Goal: Transaction & Acquisition: Purchase product/service

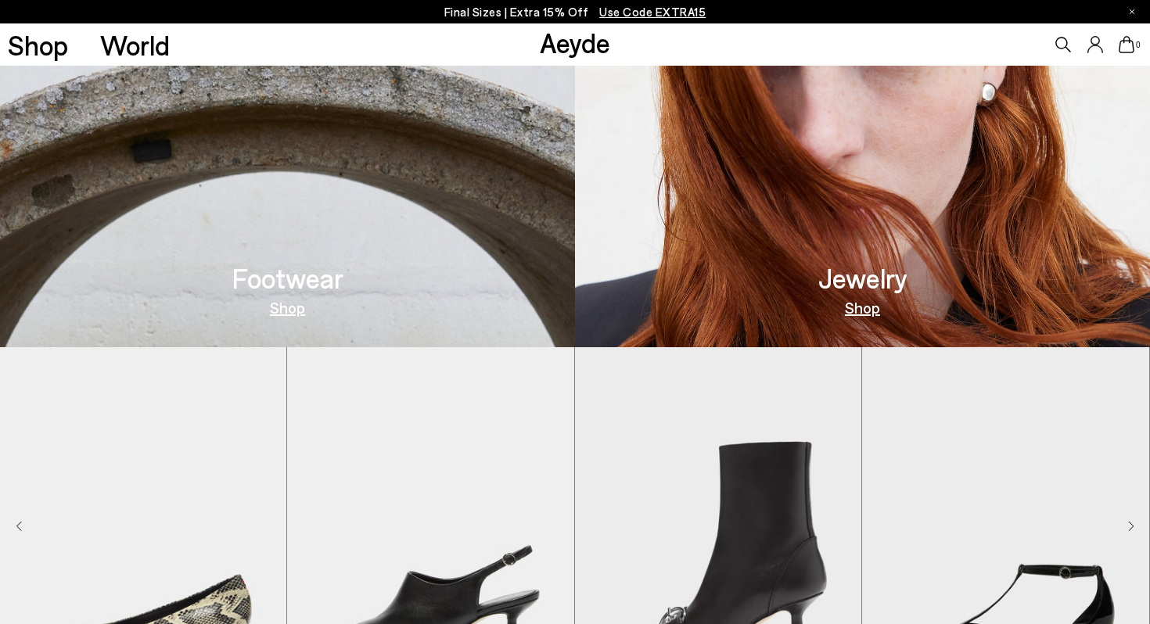
scroll to position [1077, 0]
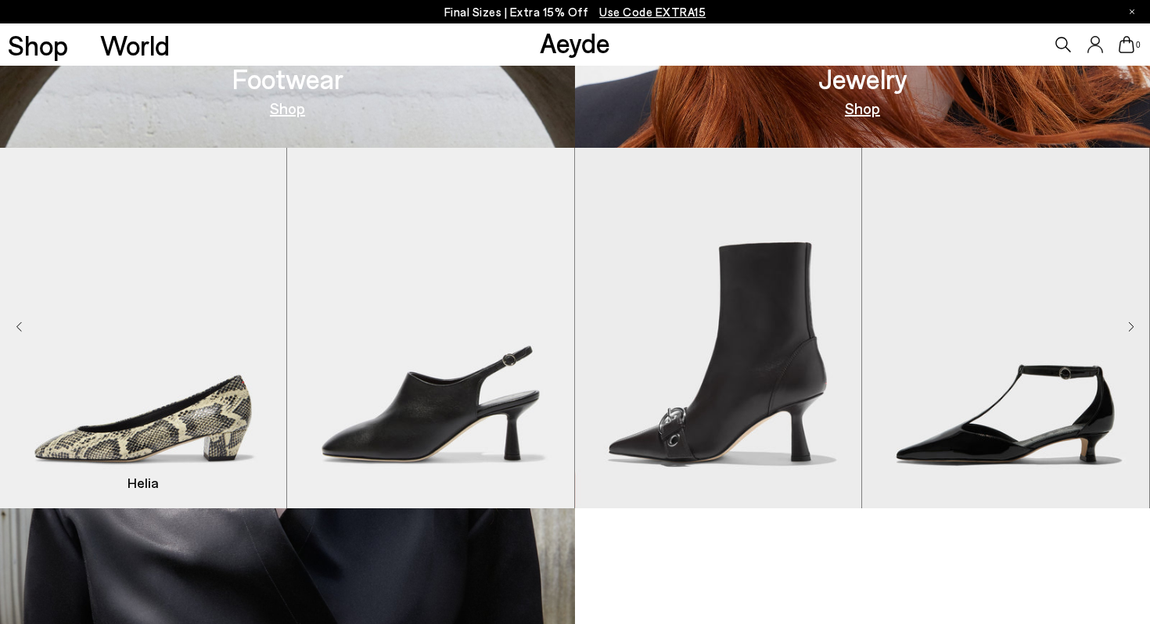
click at [219, 421] on img "1 / 9" at bounding box center [143, 328] width 286 height 361
click at [163, 422] on img "1 / 9" at bounding box center [142, 328] width 286 height 361
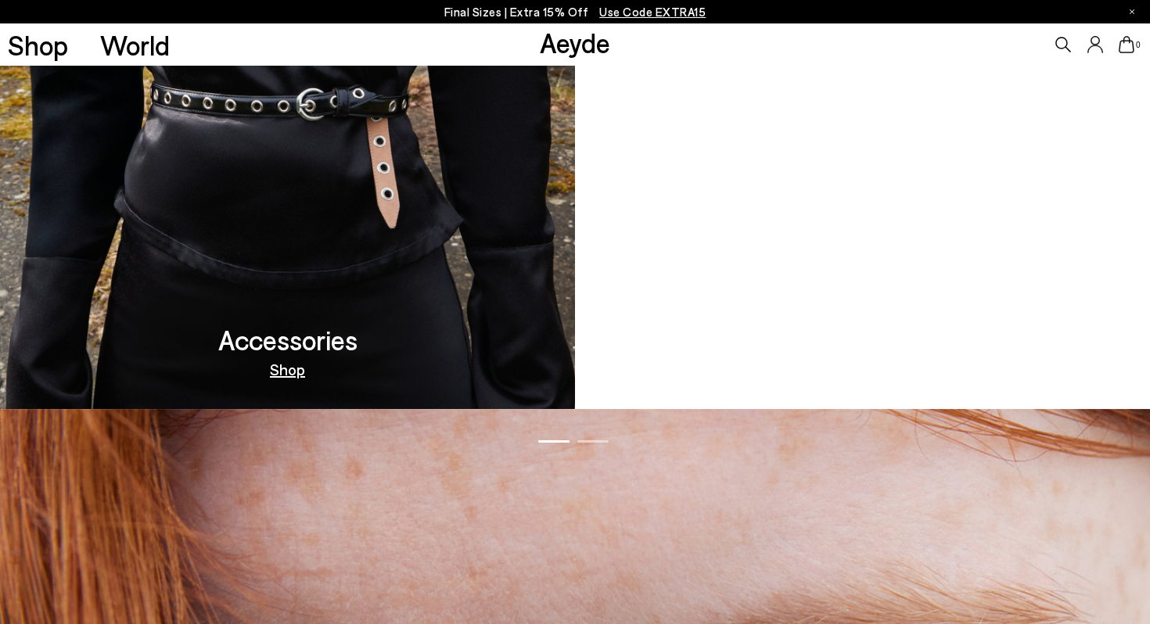
scroll to position [2609, 0]
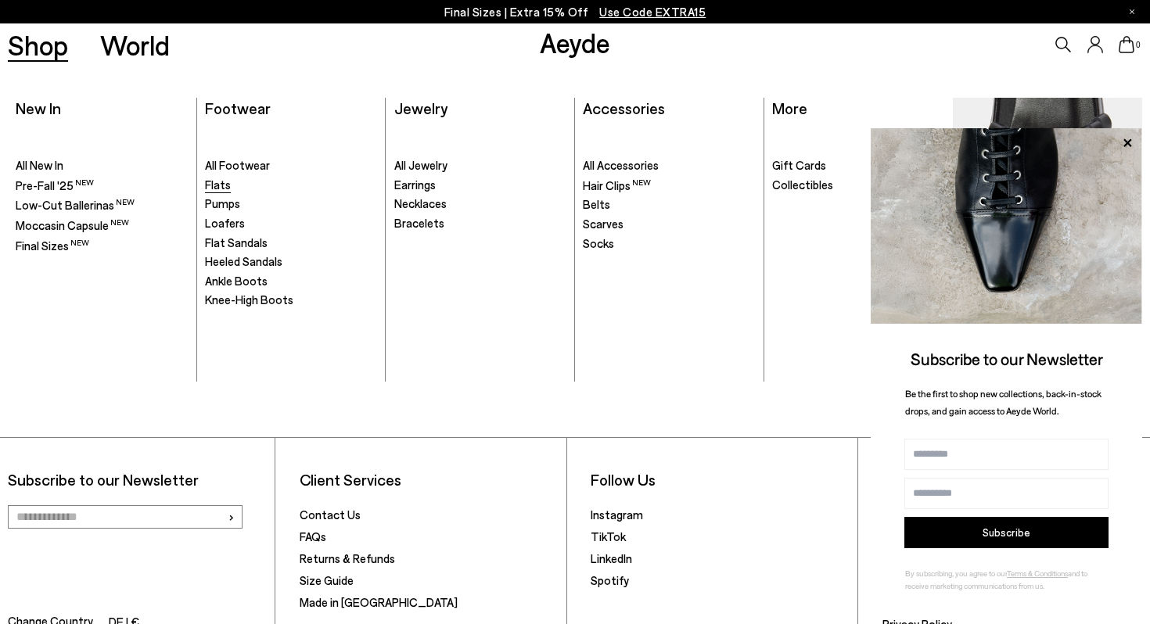
click at [215, 189] on span "Flats" at bounding box center [218, 185] width 26 height 14
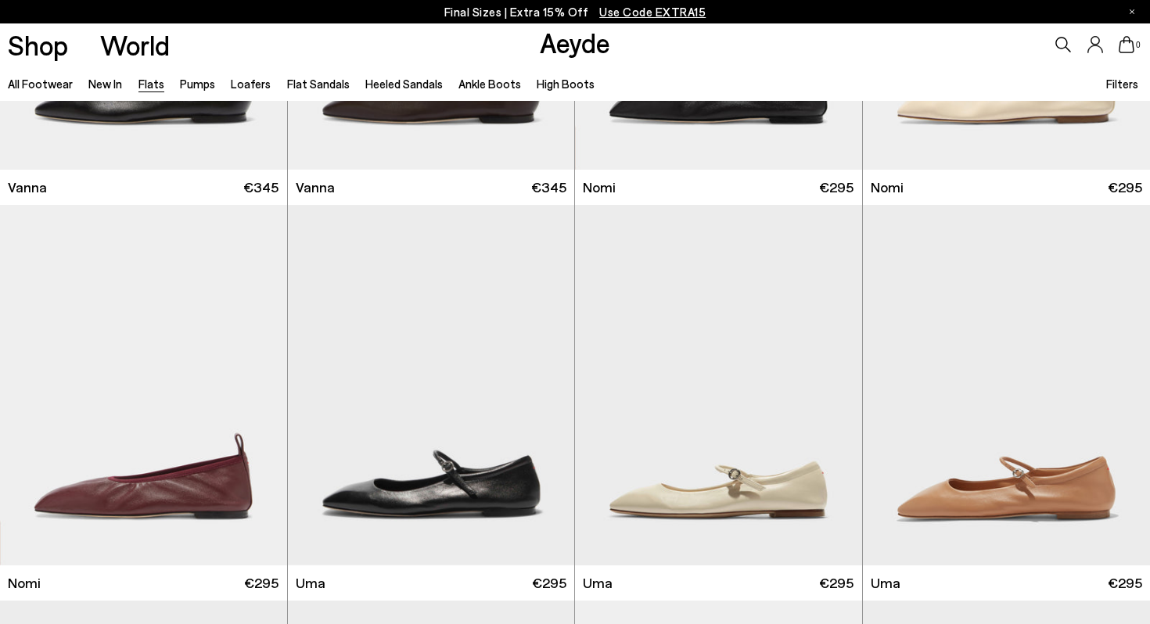
scroll to position [1025, 0]
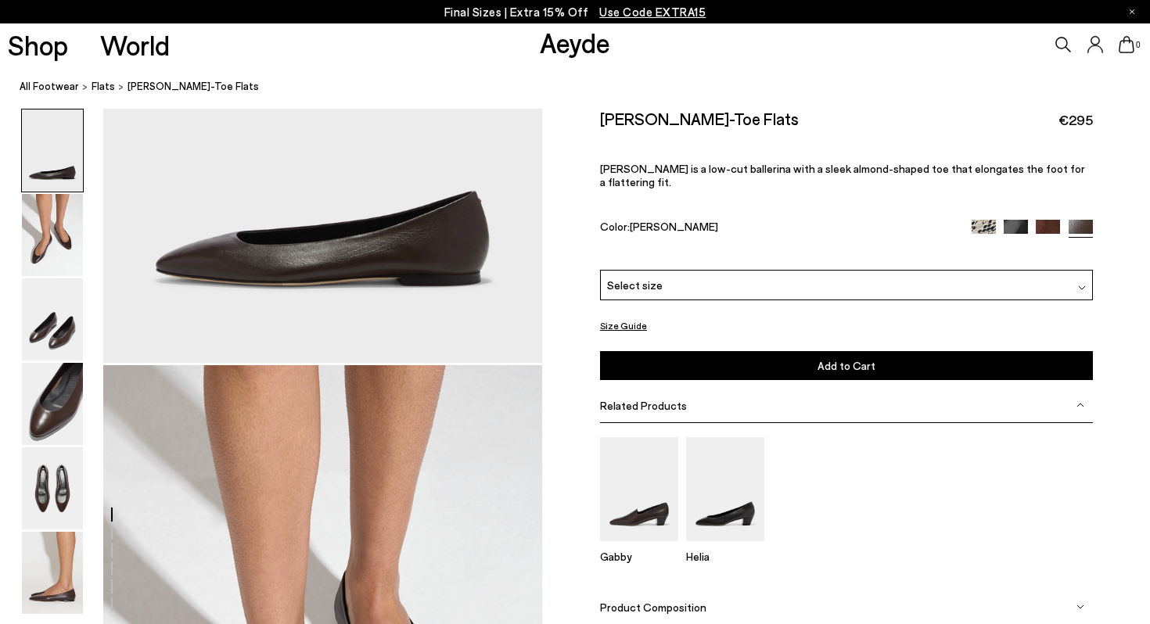
scroll to position [264, 0]
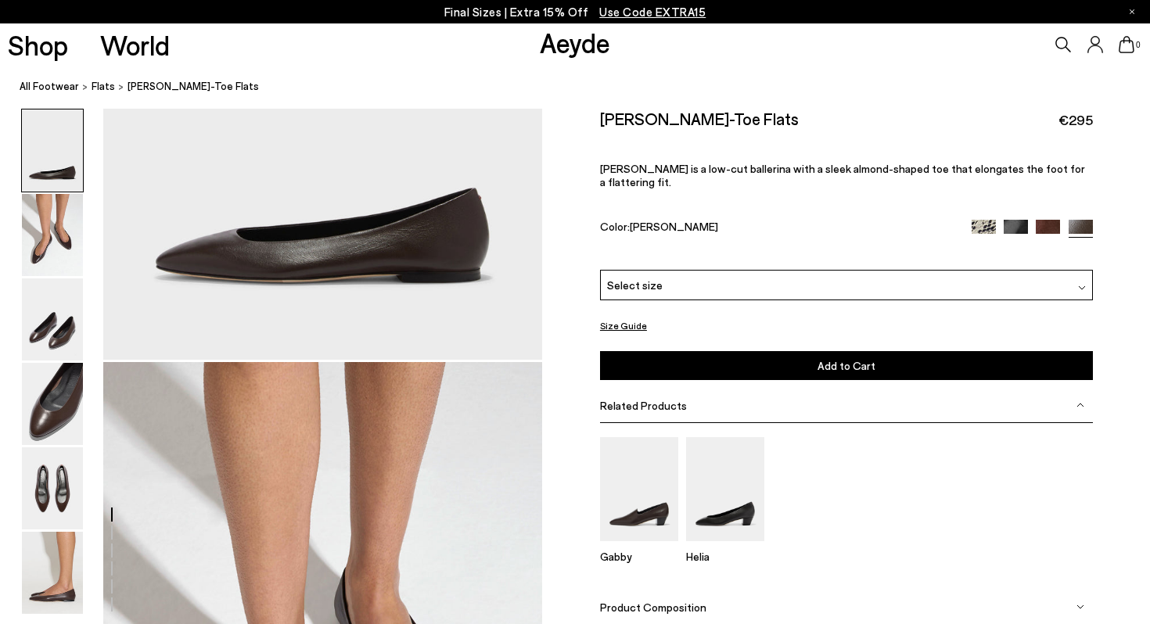
click at [1119, 415] on div "Size Guide Shoes Belt Fit: For those in between sizes or with narrow feet, —rec…" at bounding box center [846, 411] width 608 height 605
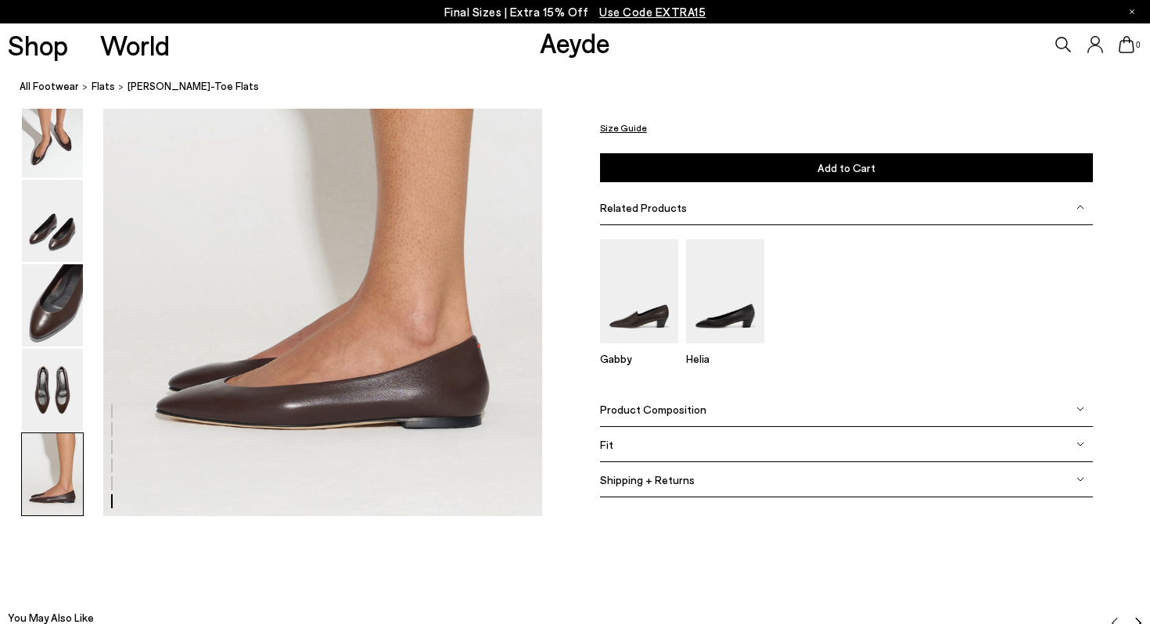
scroll to position [3031, 0]
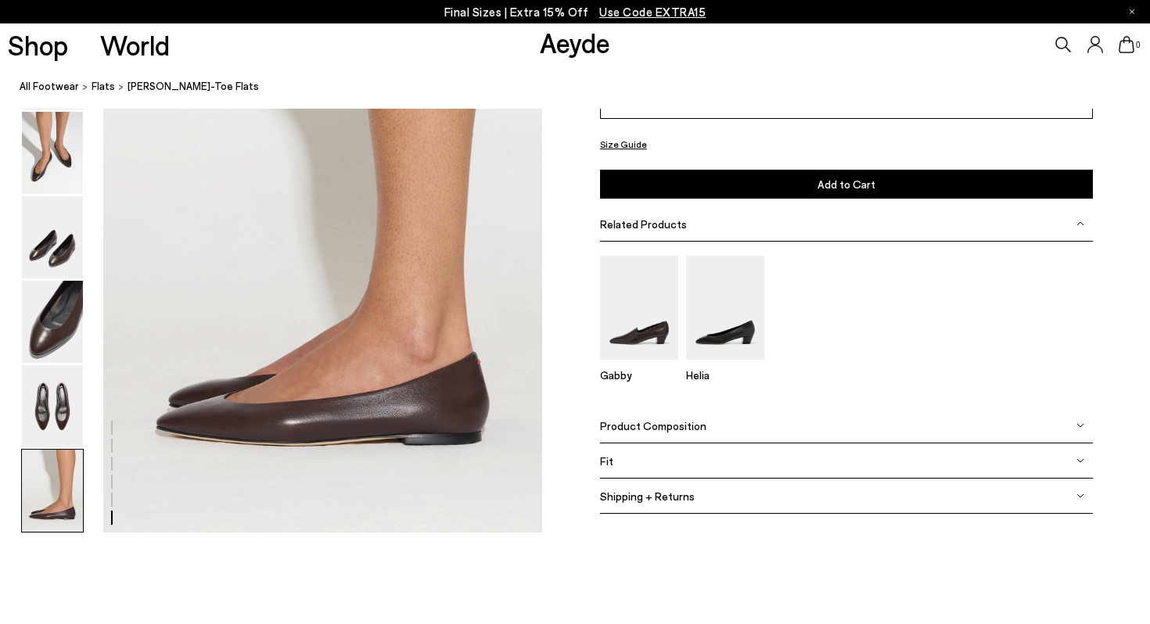
click at [737, 422] on div "Product Composition" at bounding box center [846, 425] width 493 height 35
